Goal: Information Seeking & Learning: Learn about a topic

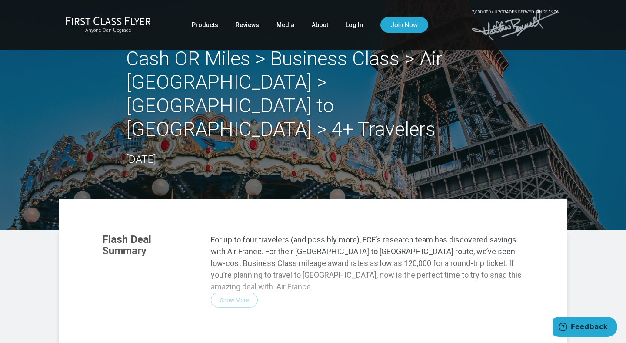
click at [231, 240] on div "Flash Deal Summary For up to four travelers (and possibly more), FCF’s research…" at bounding box center [313, 343] width 439 height 237
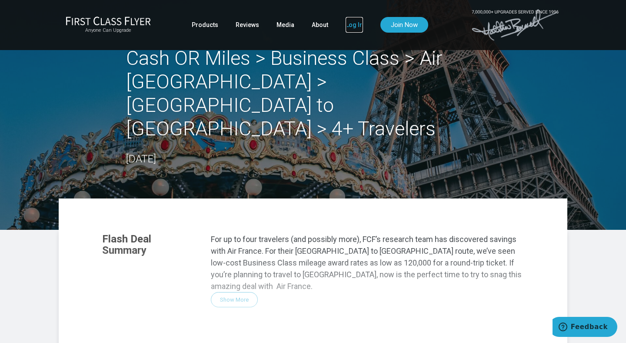
click at [355, 27] on link "Log In" at bounding box center [354, 25] width 17 height 16
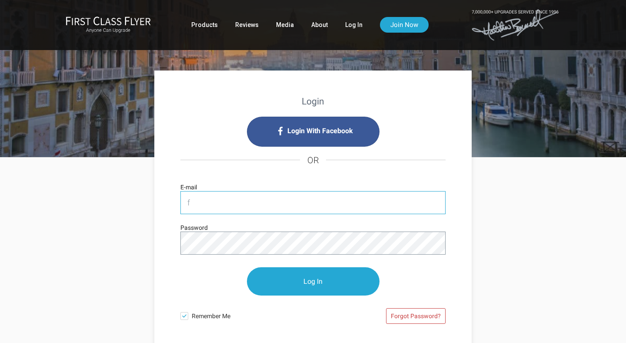
type input "[PERSON_NAME][EMAIL_ADDRESS][DOMAIN_NAME]"
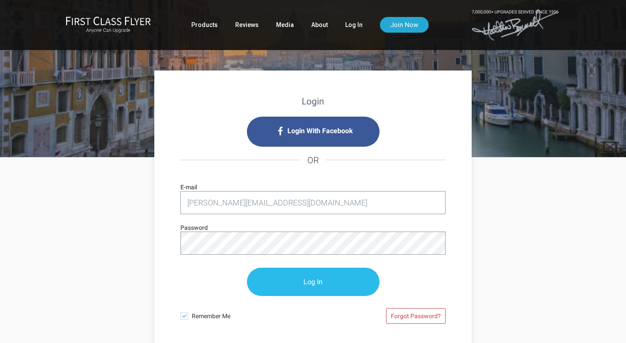
click at [301, 276] on input "Log In" at bounding box center [313, 282] width 133 height 28
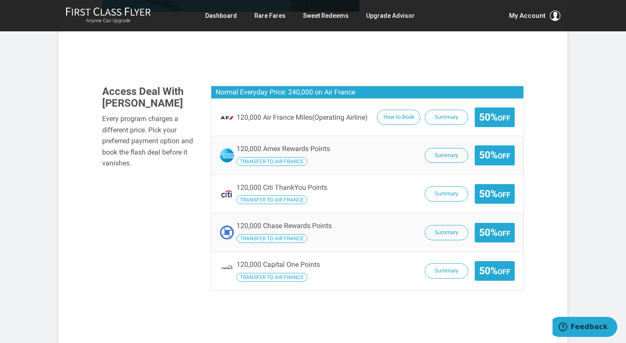
scroll to position [503, 0]
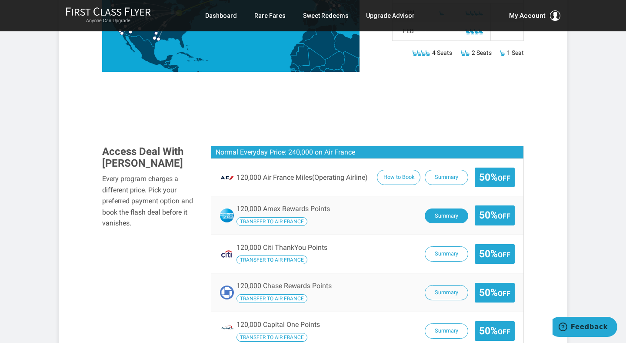
click at [439, 208] on button "Summary" at bounding box center [446, 215] width 43 height 15
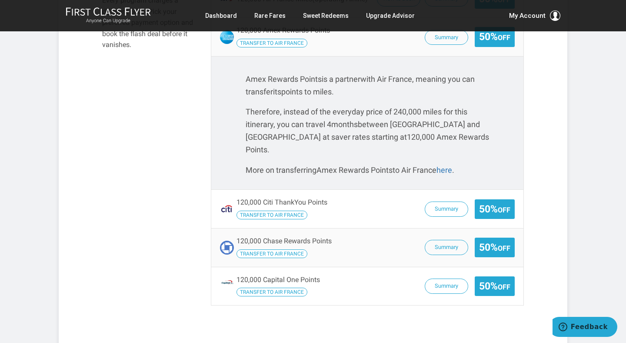
scroll to position [539, 0]
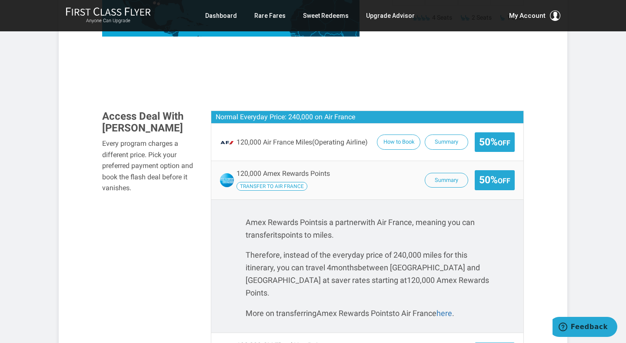
click at [271, 182] on span "Transfer to Air France" at bounding box center [272, 186] width 71 height 9
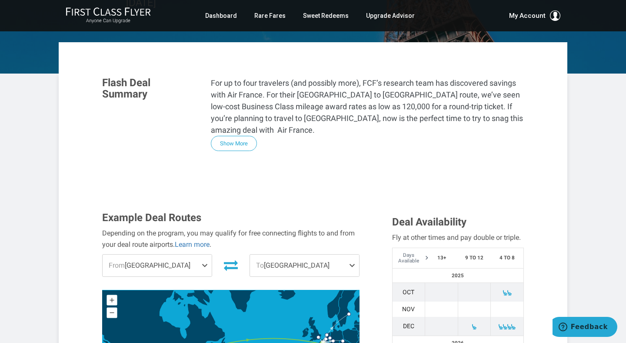
scroll to position [114, 0]
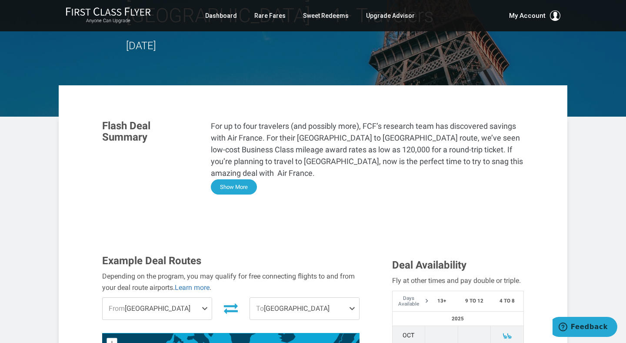
click at [244, 179] on button "Show More" at bounding box center [234, 186] width 46 height 15
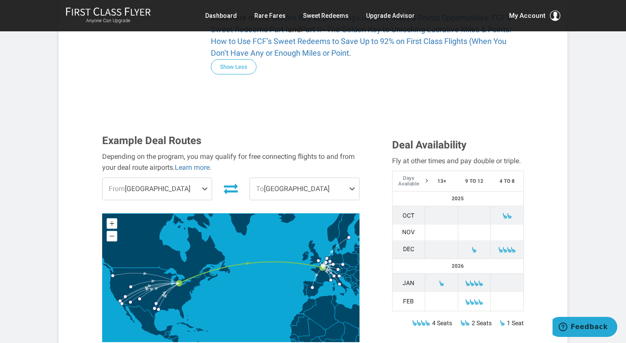
scroll to position [636, 0]
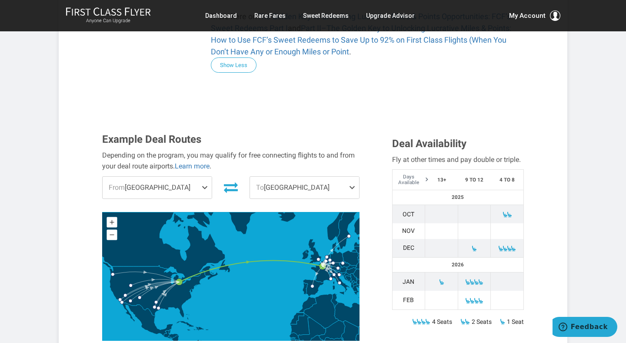
click at [507, 245] on span at bounding box center [510, 248] width 6 height 6
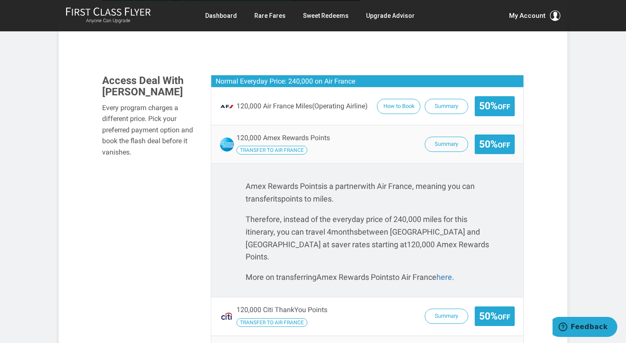
scroll to position [846, 0]
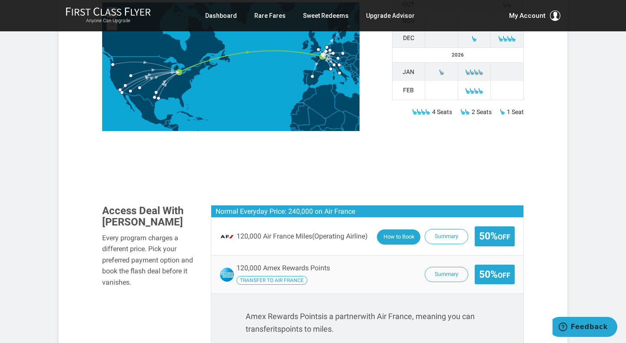
click at [393, 229] on button "How to Book" at bounding box center [398, 236] width 43 height 15
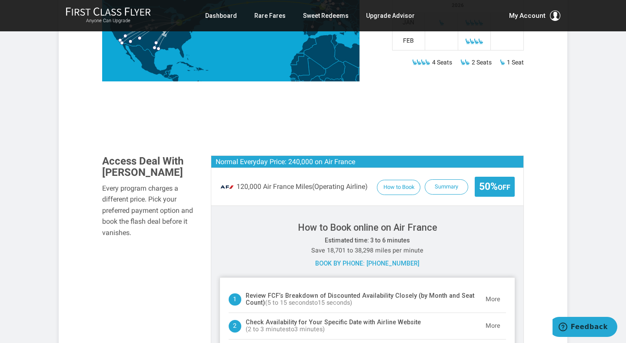
scroll to position [902, 0]
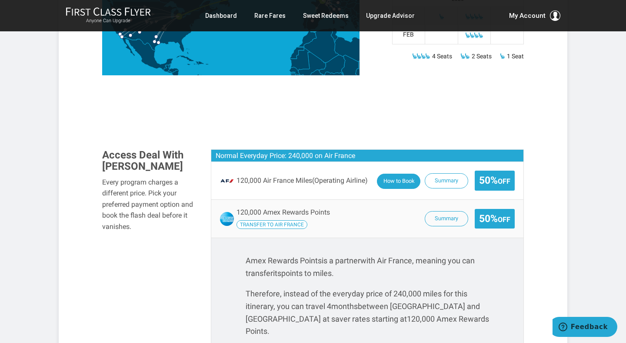
click at [401, 174] on button "How to Book" at bounding box center [398, 181] width 43 height 15
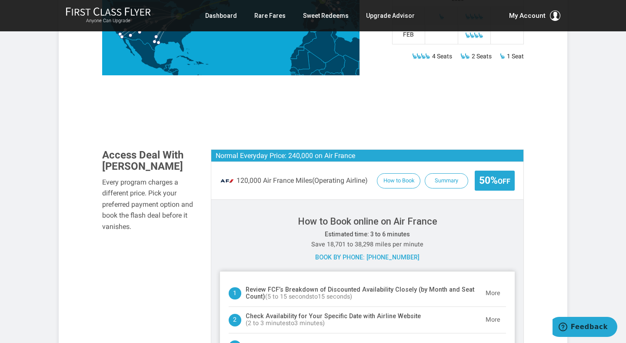
click at [295, 333] on header "Select Flights and Make Payment ( 2 to 3 minutes to 3 minutes ) More" at bounding box center [368, 346] width 278 height 26
click at [499, 311] on button "More" at bounding box center [493, 319] width 26 height 17
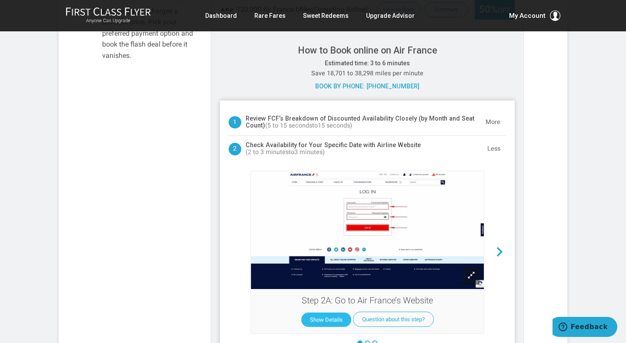
click at [316, 312] on button "Show Details" at bounding box center [326, 319] width 50 height 14
click at [369, 335] on link "the best page here." at bounding box center [414, 343] width 122 height 17
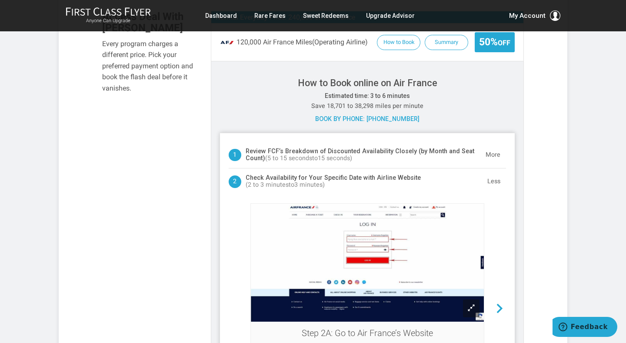
click at [341, 148] on h4 "Review FCF’s Breakdown of Discounted Availability Closely (by Month and Seat Co…" at bounding box center [363, 155] width 234 height 14
click at [492, 147] on button "More" at bounding box center [493, 155] width 26 height 17
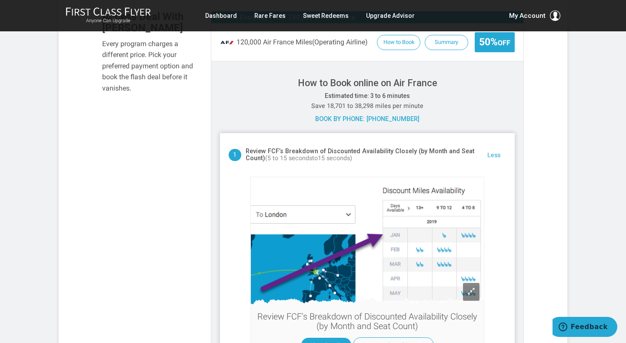
scroll to position [1047, 0]
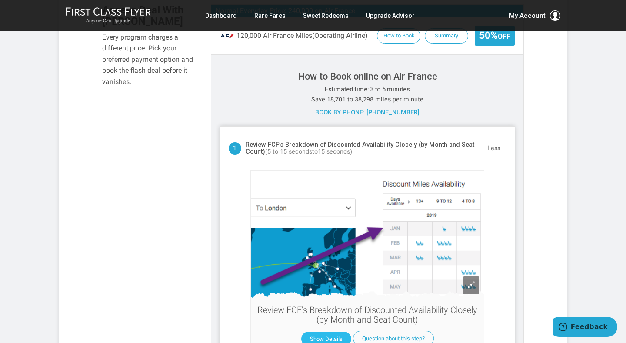
click at [321, 331] on button "Show Details" at bounding box center [326, 338] width 50 height 14
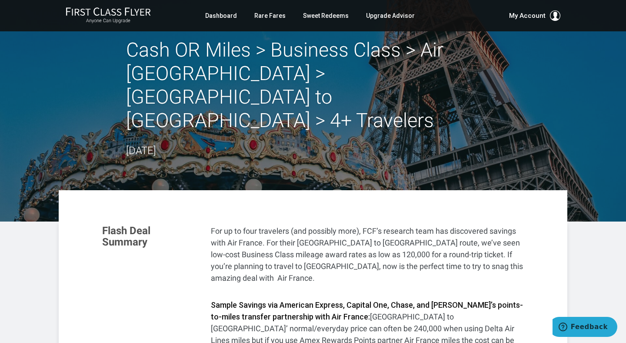
scroll to position [9, 0]
